Goal: Task Accomplishment & Management: Manage account settings

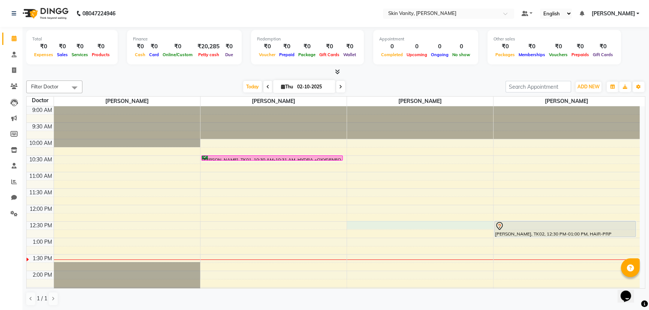
click at [349, 226] on div "9:00 AM 9:30 AM 10:00 AM 10:30 AM 11:00 AM 11:30 AM 12:00 PM 12:30 PM 1:00 PM 1…" at bounding box center [333, 287] width 613 height 362
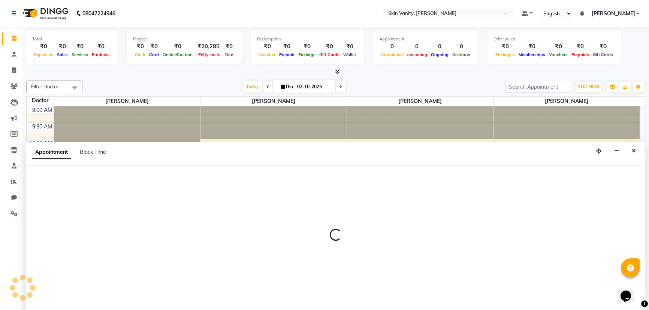
select select "70523"
select select "750"
select select "tentative"
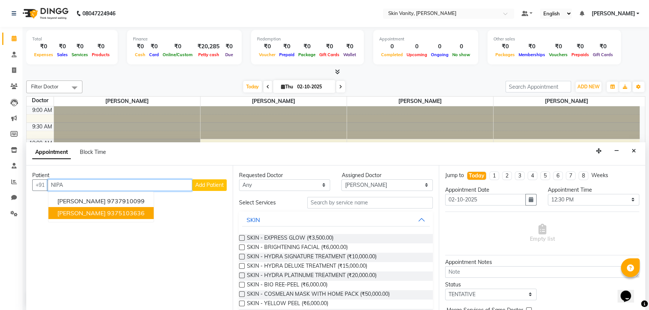
click at [90, 213] on button "[PERSON_NAME] 9375103636" at bounding box center [100, 213] width 105 height 12
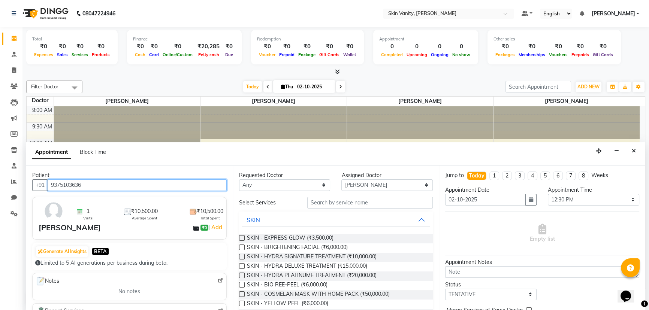
type input "9375103636"
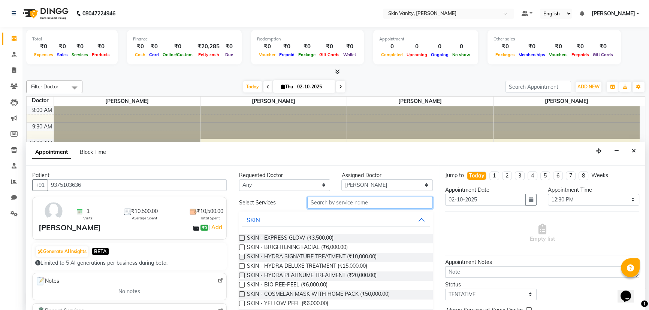
click at [324, 198] on input "text" at bounding box center [369, 203] width 125 height 12
type input "H"
click at [240, 255] on label at bounding box center [242, 257] width 6 height 6
click at [240, 255] on input "checkbox" at bounding box center [241, 257] width 5 height 5
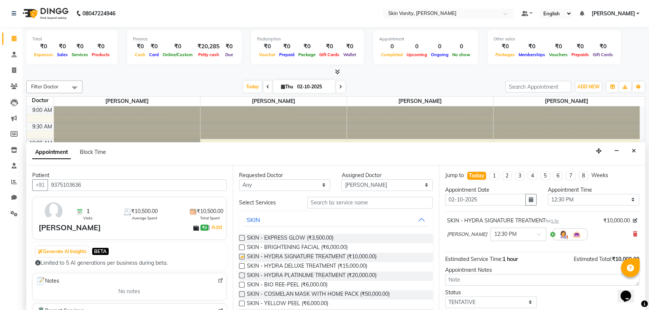
checkbox input "false"
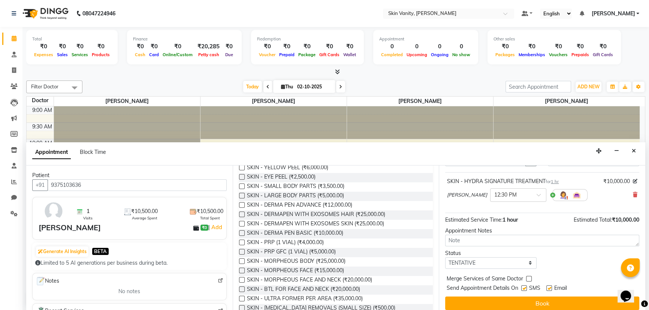
scroll to position [44, 0]
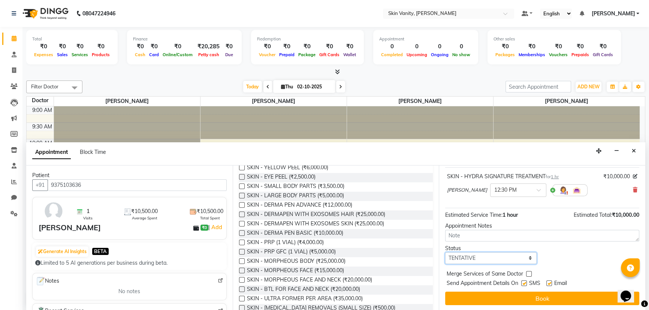
click at [528, 257] on select "Select TENTATIVE CONFIRM CHECK-IN UPCOMING" at bounding box center [490, 258] width 91 height 12
select select "confirm booking"
click at [445, 252] on select "Select TENTATIVE CONFIRM CHECK-IN UPCOMING" at bounding box center [490, 258] width 91 height 12
click at [546, 281] on label at bounding box center [549, 283] width 6 height 6
click at [546, 282] on input "checkbox" at bounding box center [548, 284] width 5 height 5
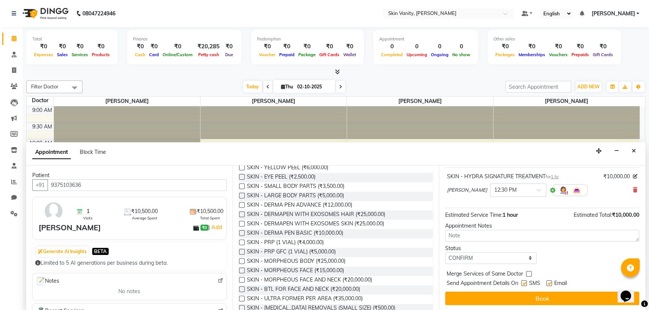
checkbox input "false"
click at [524, 283] on label at bounding box center [524, 283] width 6 height 6
click at [524, 283] on input "checkbox" at bounding box center [523, 284] width 5 height 5
checkbox input "false"
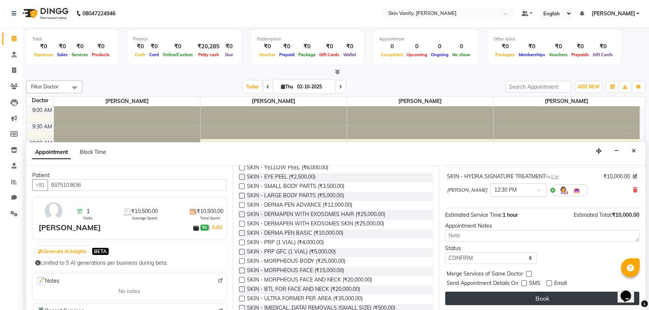
click at [534, 297] on button "Book" at bounding box center [542, 298] width 194 height 13
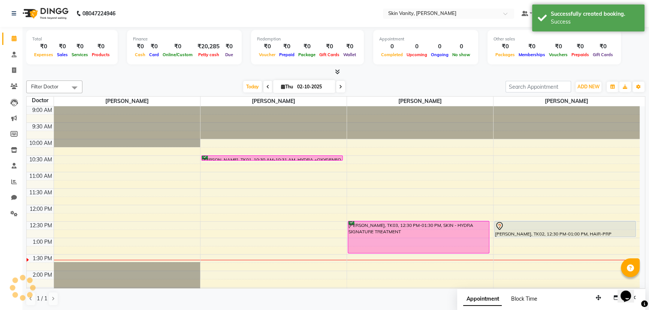
scroll to position [0, 0]
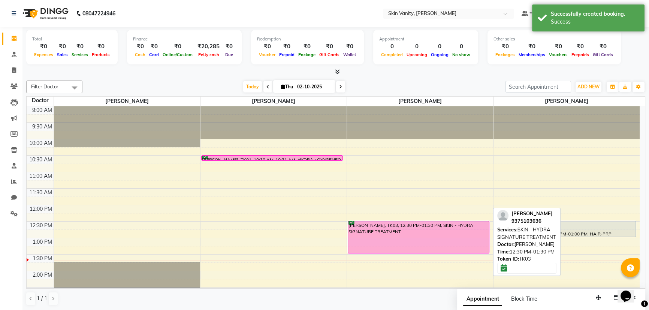
click at [367, 237] on div "[PERSON_NAME], TK03, 12:30 PM-01:30 PM, SKIN - HYDRA SIGNATURE TREATMENT" at bounding box center [418, 237] width 141 height 32
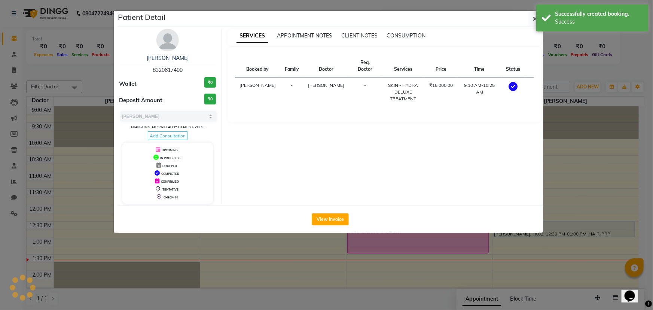
select select "6"
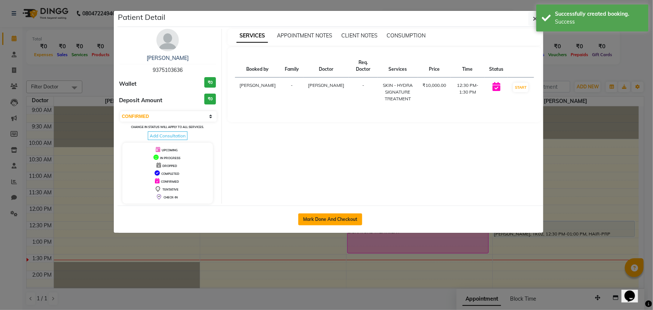
click at [310, 220] on button "Mark Done And Checkout" at bounding box center [330, 219] width 64 height 12
select select "service"
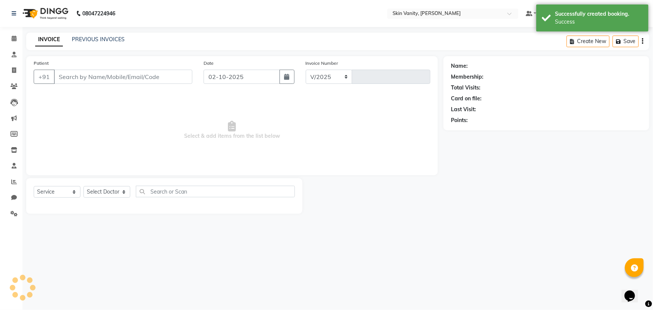
select select "7869"
type input "0353"
type input "9375103636"
select select "70523"
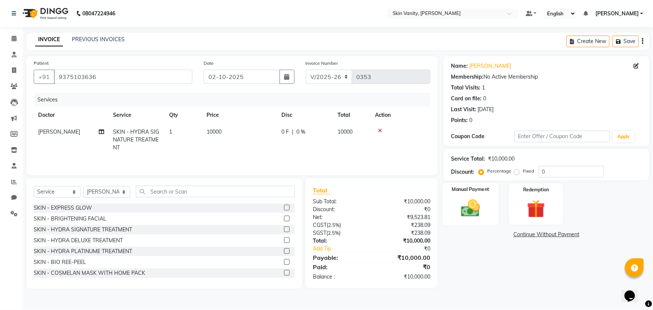
click at [470, 205] on img at bounding box center [471, 208] width 31 height 22
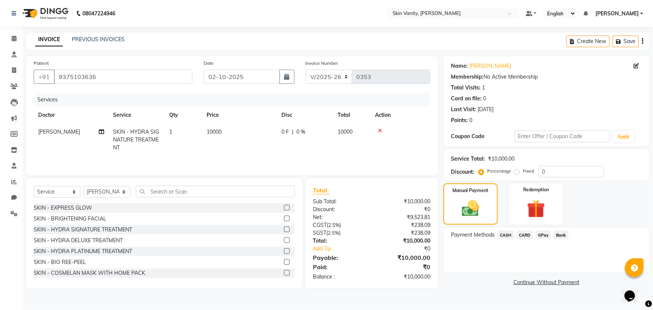
click at [504, 235] on span "CASH" at bounding box center [506, 235] width 16 height 9
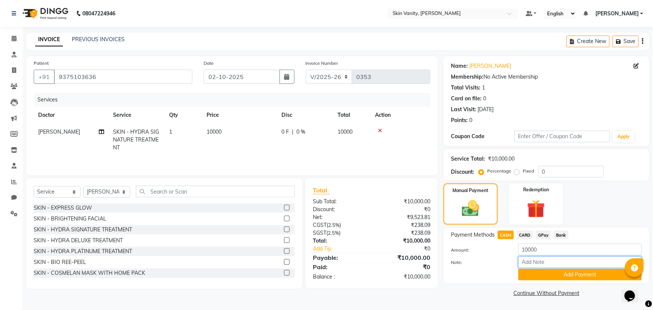
click at [532, 265] on input "Note:" at bounding box center [581, 262] width 124 height 12
click at [571, 276] on button "Add Payment" at bounding box center [581, 275] width 124 height 12
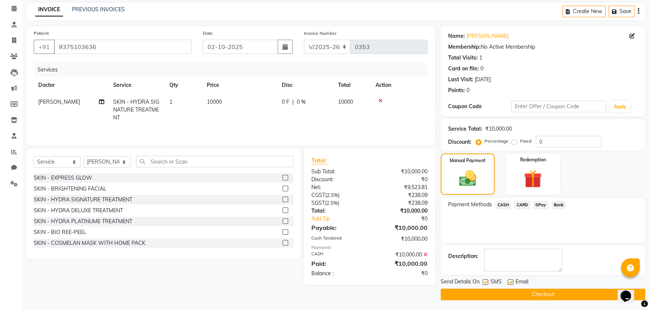
scroll to position [31, 0]
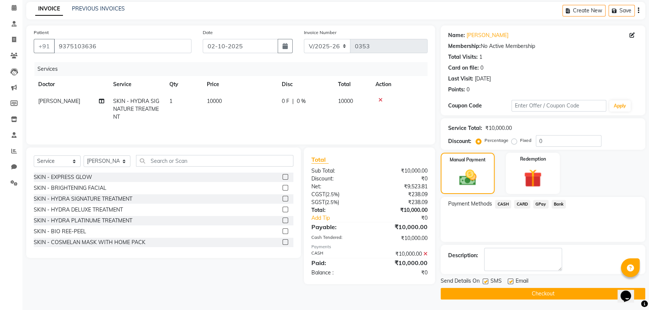
drag, startPoint x: 543, startPoint y: 292, endPoint x: 540, endPoint y: 289, distance: 5.0
click at [541, 290] on button "Checkout" at bounding box center [542, 294] width 204 height 12
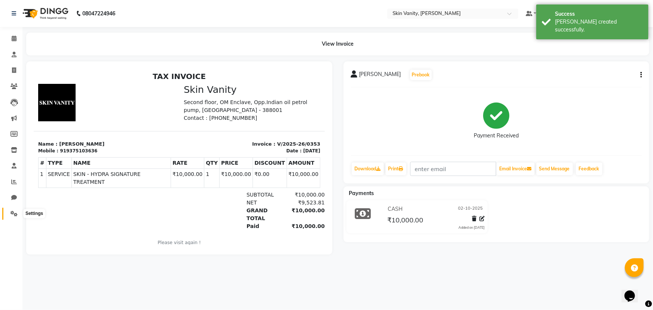
click at [12, 210] on span at bounding box center [13, 214] width 13 height 9
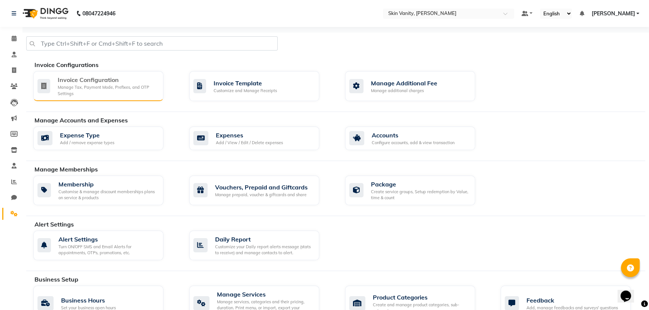
click at [86, 89] on div "Manage Tax, Payment Mode, Prefixes, and OTP Settings" at bounding box center [108, 90] width 100 height 12
click at [389, 191] on div "Create service groups, Setup redemption by Value, time & count" at bounding box center [420, 194] width 98 height 12
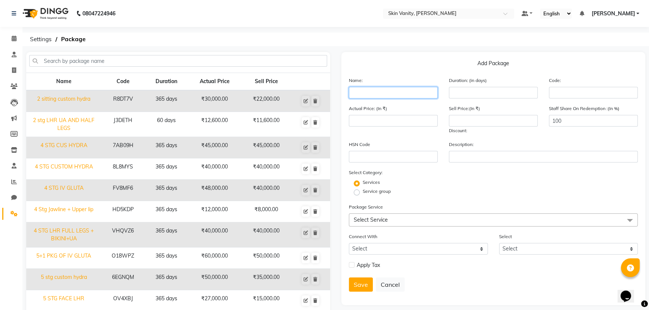
click at [371, 93] on input "text" at bounding box center [393, 93] width 89 height 12
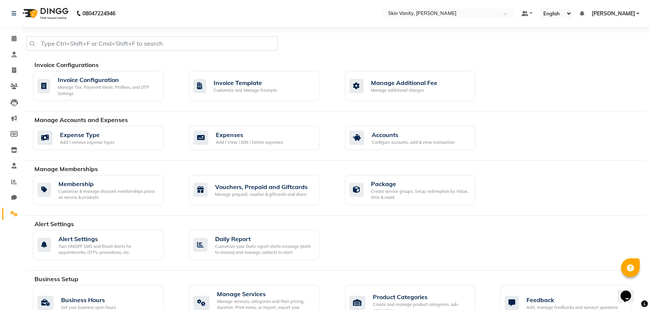
scroll to position [68, 0]
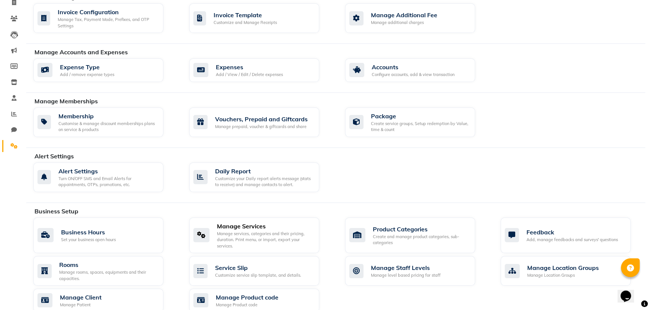
click at [262, 235] on div "Manage services, categories and their pricing, duration. Print menu, or import,…" at bounding box center [265, 240] width 96 height 19
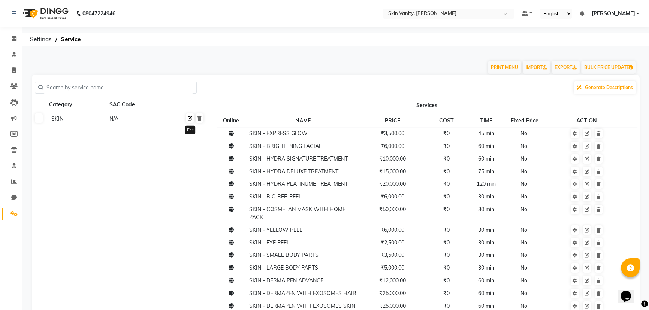
click at [188, 118] on icon at bounding box center [190, 118] width 4 height 4
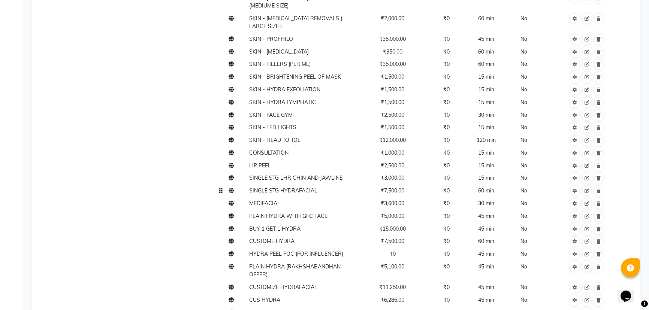
scroll to position [510, 0]
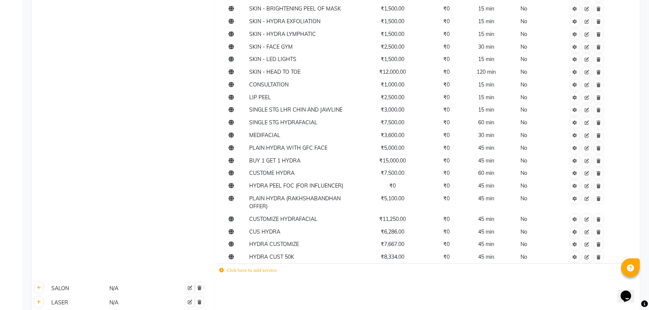
click at [262, 267] on label "Click here to add service" at bounding box center [248, 270] width 58 height 7
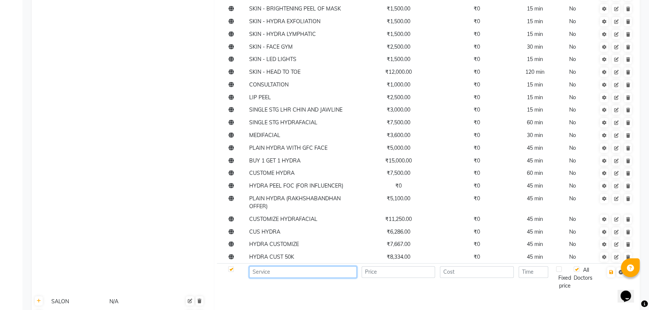
click at [274, 266] on input at bounding box center [302, 272] width 107 height 12
type input "H"
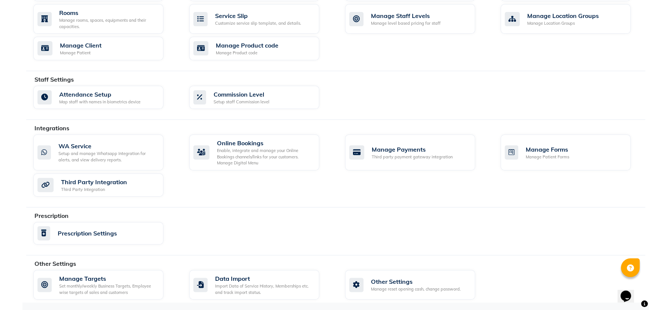
scroll to position [170, 0]
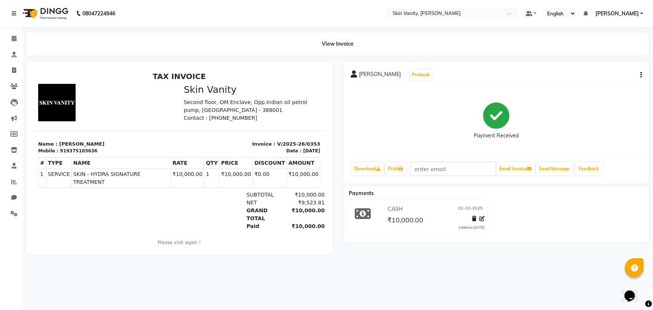
select select "service"
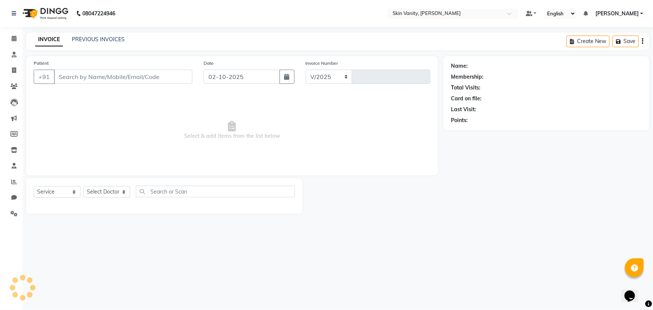
select select "7869"
type input "0354"
type input "9375103636"
select select "70523"
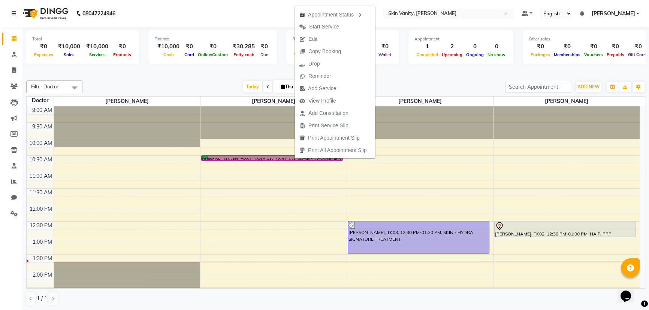
click at [239, 227] on div "9:00 AM 9:30 AM 10:00 AM 10:30 AM 11:00 AM 11:30 AM 12:00 PM 12:30 PM 1:00 PM 1…" at bounding box center [333, 287] width 613 height 362
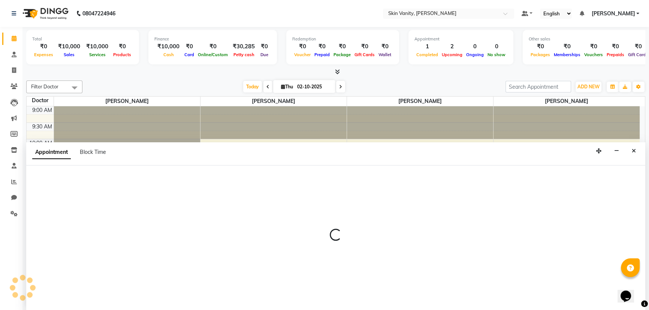
select select "70522"
select select "tentative"
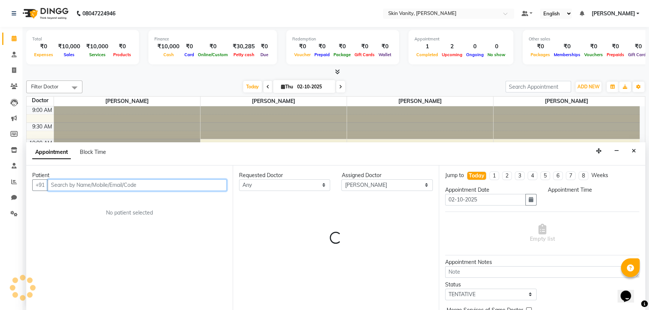
select select "750"
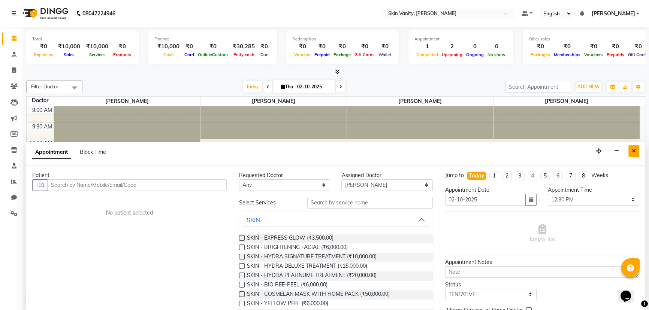
click at [628, 149] on button "Close" at bounding box center [633, 151] width 11 height 12
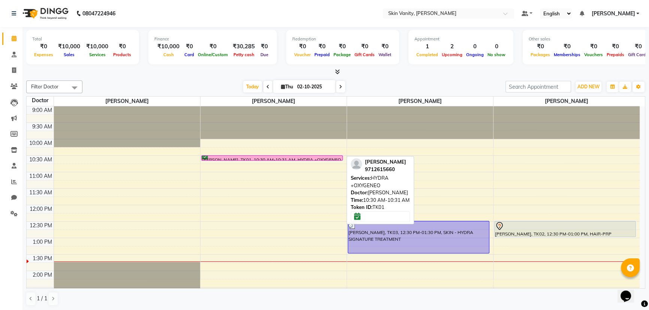
click at [334, 157] on div "[PERSON_NAME], TK01, 10:30 AM-10:31 AM, HYDRA +OXYGENEO" at bounding box center [271, 158] width 141 height 4
select select "6"
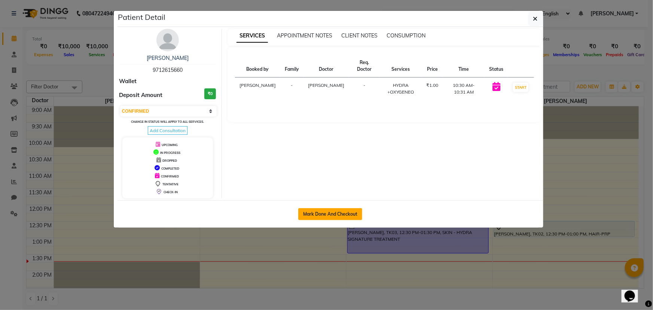
click at [318, 214] on button "Mark Done And Checkout" at bounding box center [330, 214] width 64 height 12
select select "service"
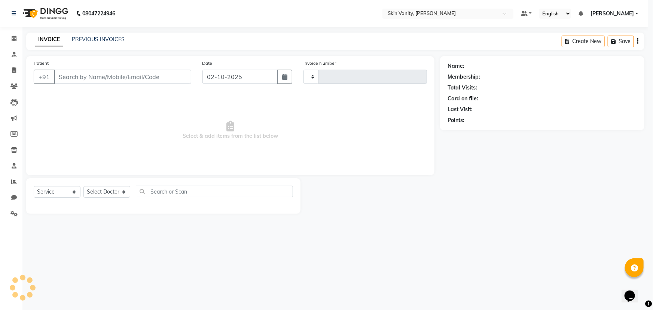
type input "0354"
select select "7869"
type input "9712615660"
select select "70522"
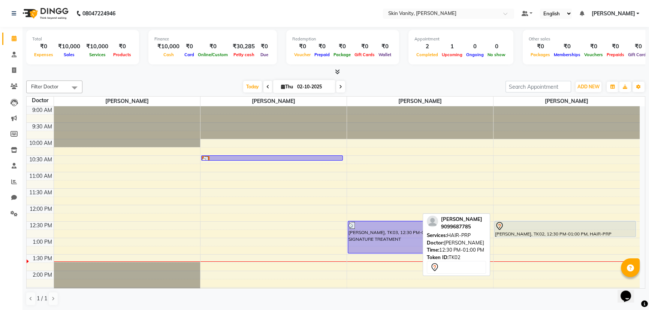
click at [526, 229] on div at bounding box center [565, 226] width 140 height 9
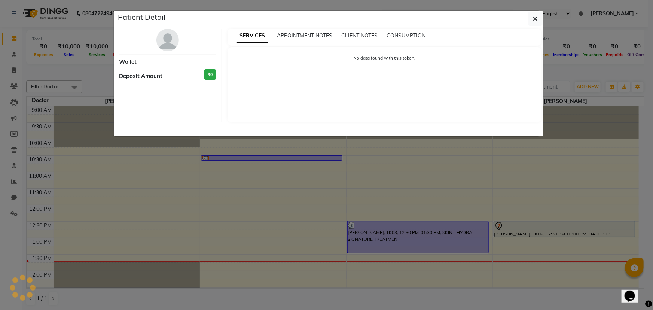
select select "7"
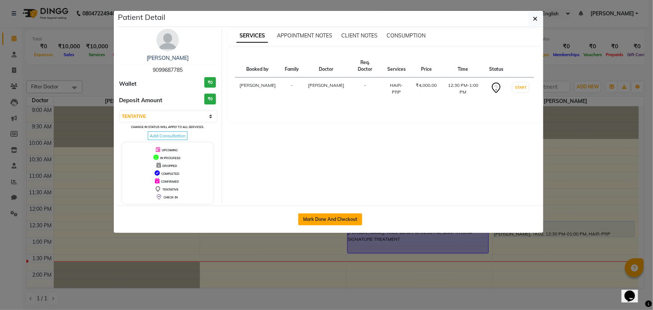
click at [338, 221] on button "Mark Done And Checkout" at bounding box center [330, 219] width 64 height 12
select select "service"
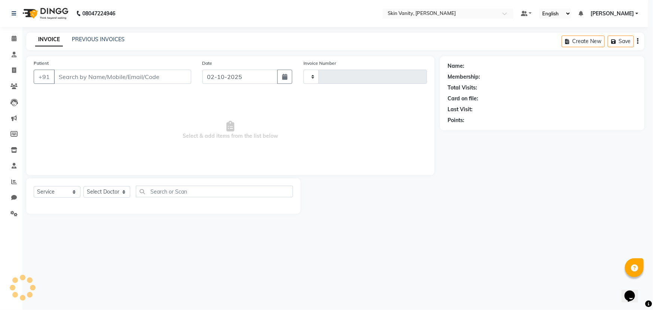
type input "0354"
select select "7869"
type input "9099687785"
select select "70524"
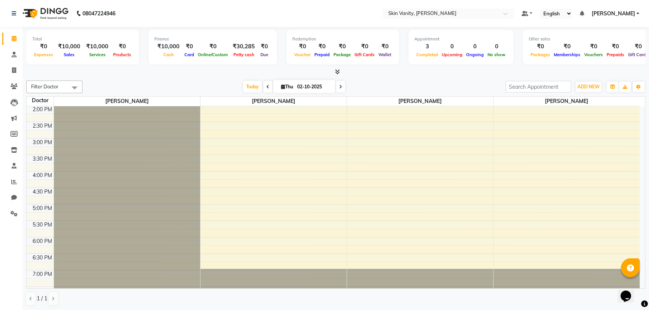
scroll to position [179, 0]
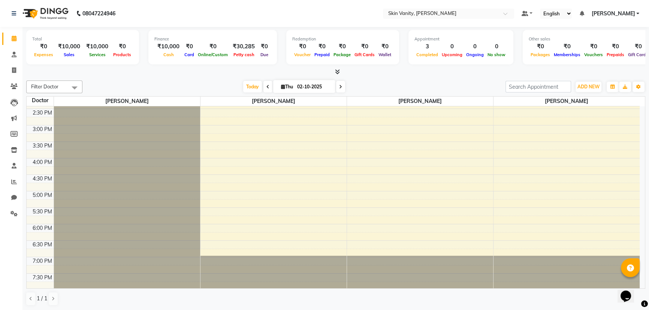
click at [370, 127] on div "9:00 AM 9:30 AM 10:00 AM 10:30 AM 11:00 AM 11:30 AM 12:00 PM 12:30 PM 1:00 PM 1…" at bounding box center [333, 109] width 613 height 362
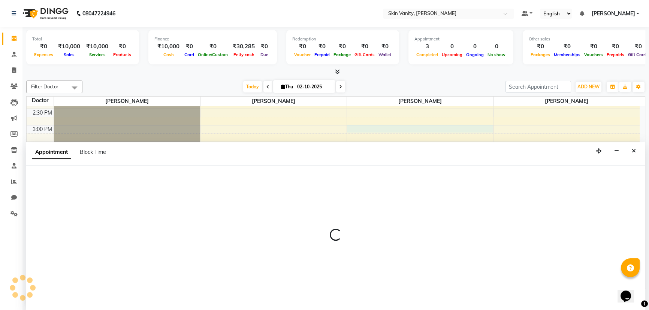
select select "70523"
select select "tentative"
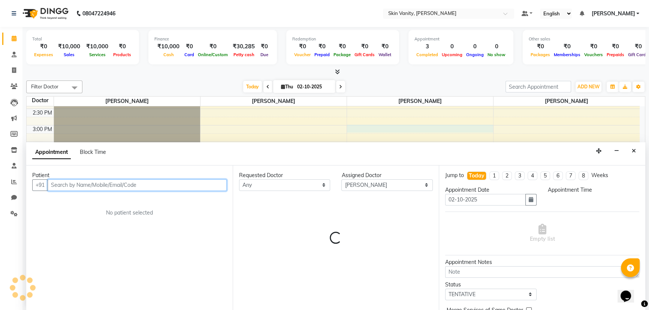
select select "900"
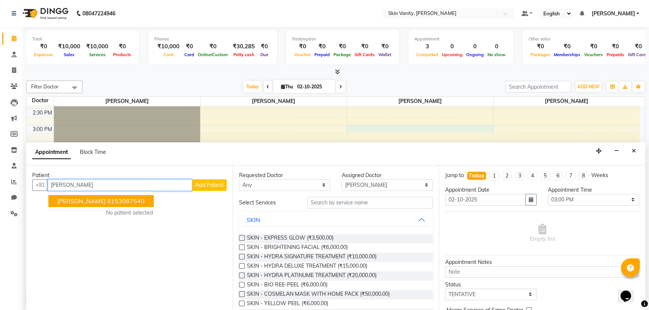
click at [93, 198] on span "[PERSON_NAME]" at bounding box center [81, 200] width 48 height 7
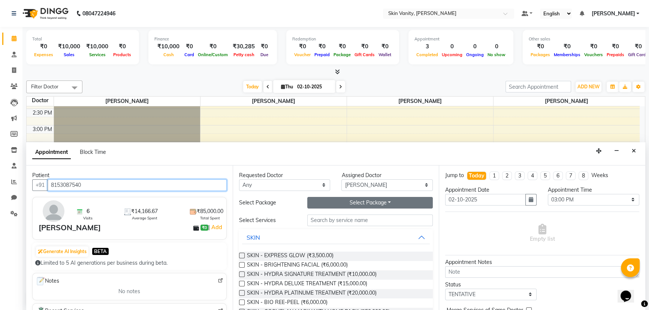
type input "8153087540"
click at [385, 202] on button "Select Package Toggle Dropdown" at bounding box center [369, 203] width 125 height 12
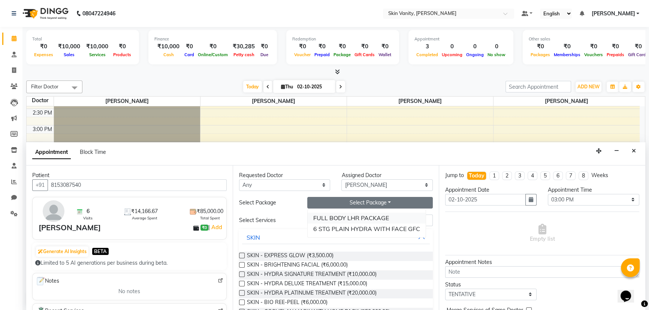
click at [359, 217] on li "FULL BODY LHR PACKAGE" at bounding box center [366, 218] width 118 height 11
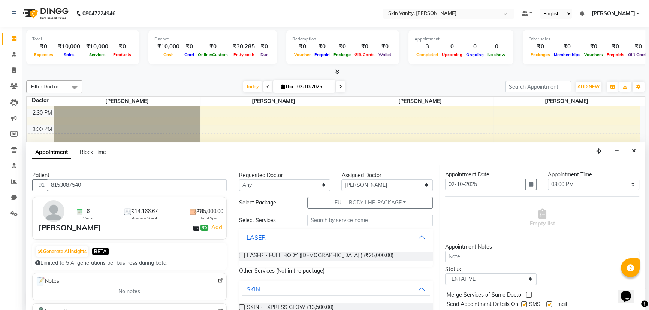
scroll to position [37, 0]
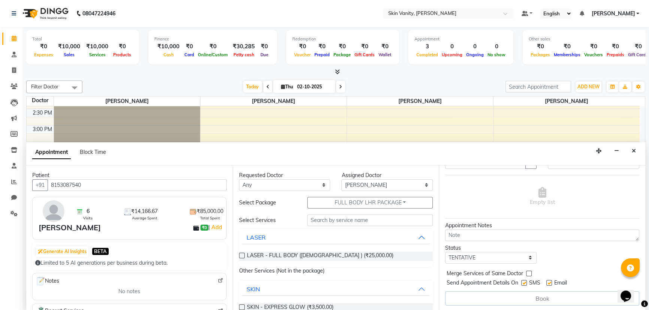
click at [524, 283] on label at bounding box center [524, 283] width 6 height 6
click at [524, 283] on input "checkbox" at bounding box center [523, 283] width 5 height 5
checkbox input "false"
click at [527, 256] on select "Select TENTATIVE CONFIRM CHECK-IN UPCOMING" at bounding box center [490, 258] width 91 height 12
select select "confirm booking"
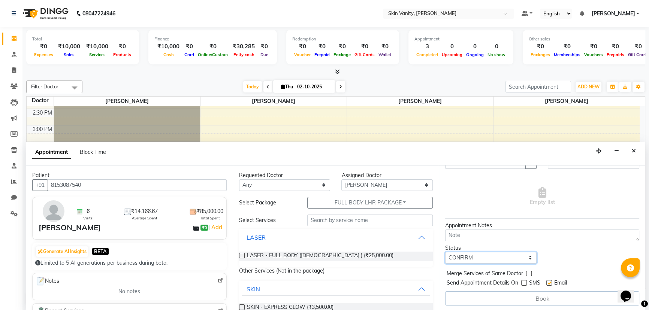
click at [445, 252] on select "Select TENTATIVE CONFIRM CHECK-IN UPCOMING" at bounding box center [490, 258] width 91 height 12
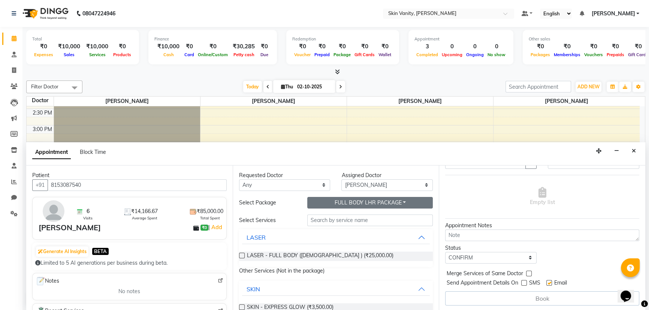
click at [401, 200] on button "FULL BODY LHR PACKAGE" at bounding box center [369, 203] width 125 height 12
click at [352, 228] on li "FULL BODY LHR PACKAGE" at bounding box center [366, 229] width 118 height 11
click at [242, 255] on label at bounding box center [242, 256] width 6 height 6
click at [242, 255] on input "checkbox" at bounding box center [241, 256] width 5 height 5
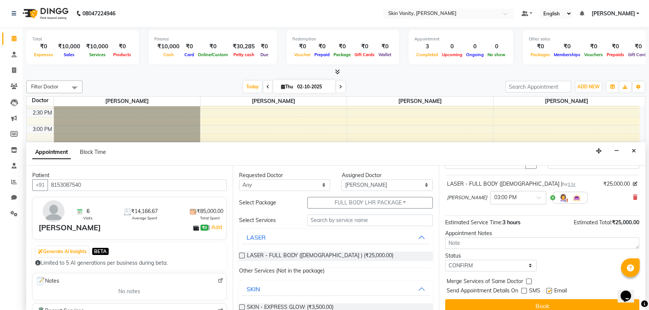
click at [242, 255] on label at bounding box center [242, 256] width 6 height 6
click at [242, 255] on input "checkbox" at bounding box center [241, 256] width 5 height 5
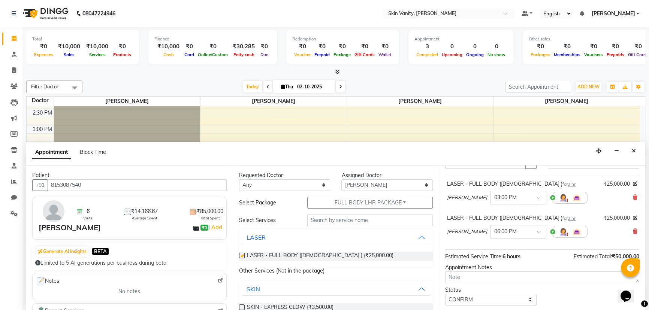
checkbox input "false"
